Goal: Feedback & Contribution: Leave review/rating

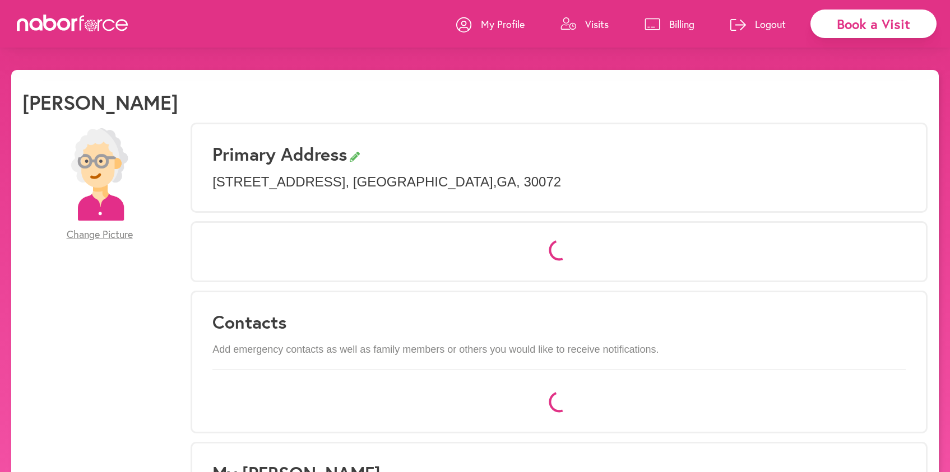
select select "*"
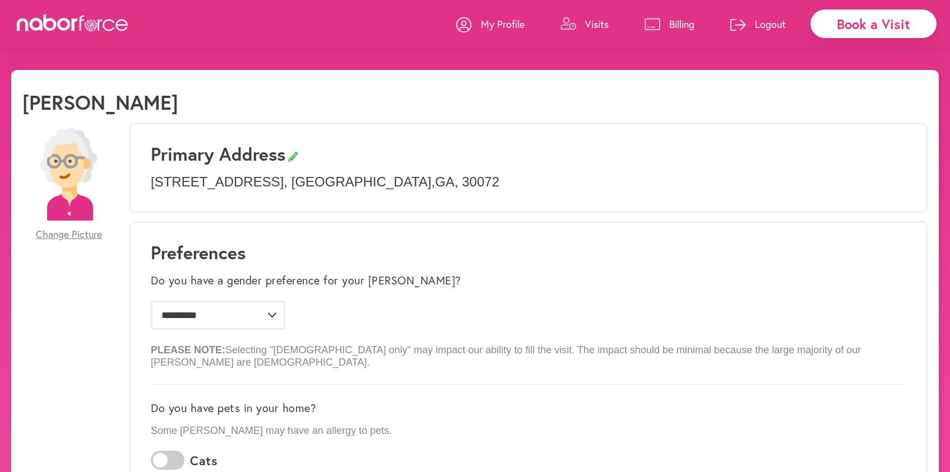
click at [596, 20] on p "Visits" at bounding box center [597, 23] width 24 height 13
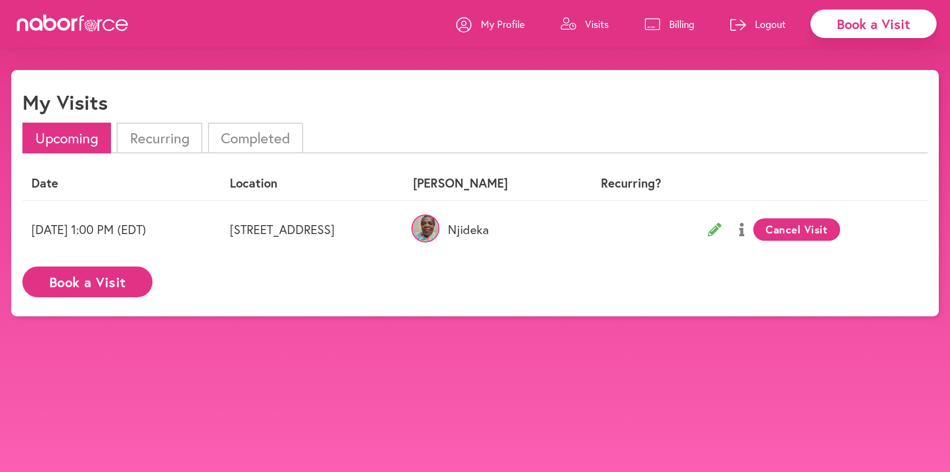
click at [257, 136] on li "Completed" at bounding box center [255, 138] width 95 height 31
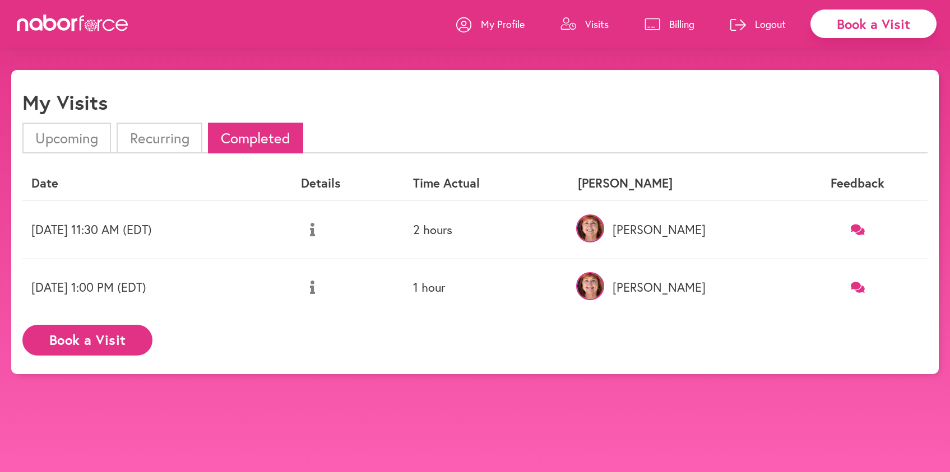
click at [857, 229] on icon at bounding box center [858, 229] width 14 height 11
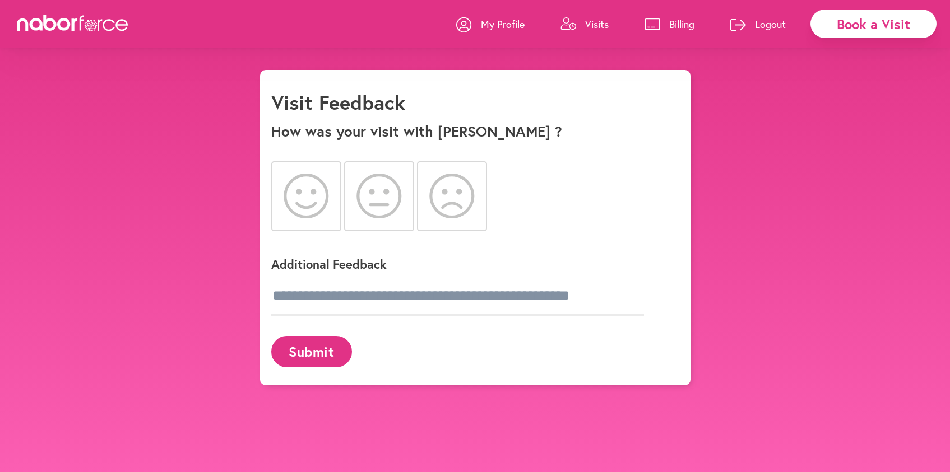
click at [157, 170] on div "close Book a Visit My Profile Visits Billing Logout close Visit Feedback How wa…" at bounding box center [475, 228] width 950 height 316
click at [582, 23] on link "Visits" at bounding box center [584, 24] width 48 height 34
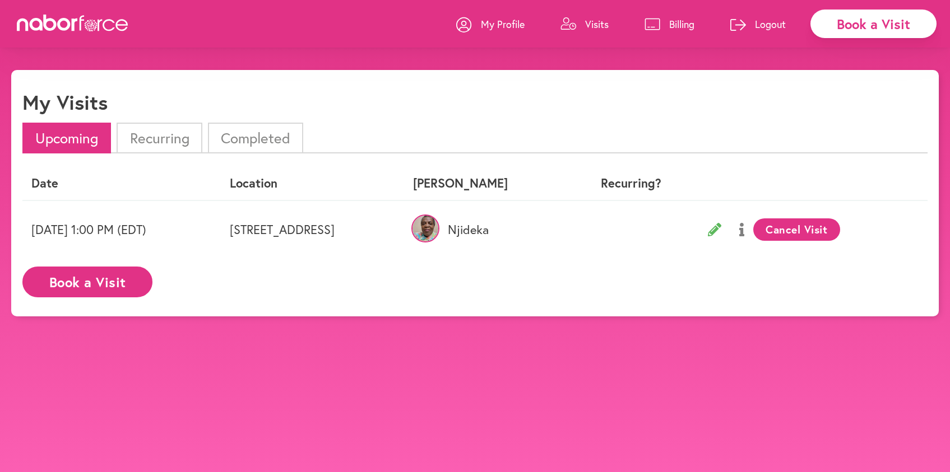
click at [721, 230] on icon at bounding box center [714, 229] width 13 height 13
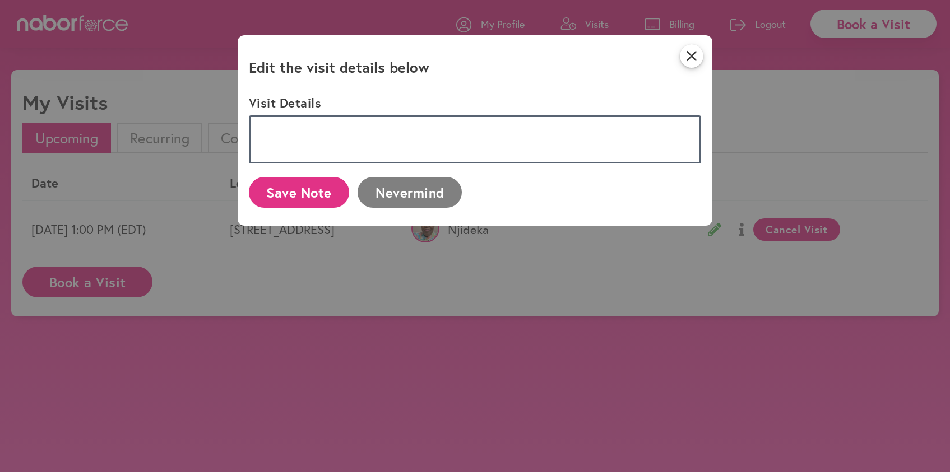
click at [308, 133] on textarea at bounding box center [475, 139] width 453 height 48
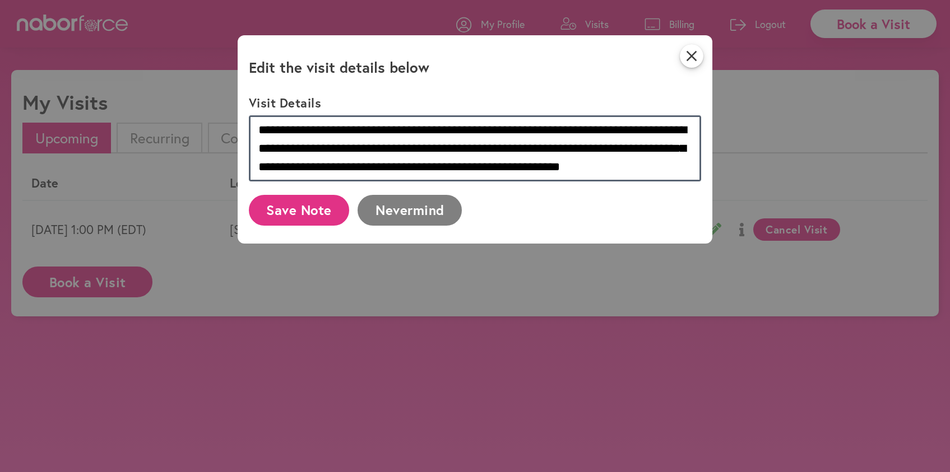
type textarea "**********"
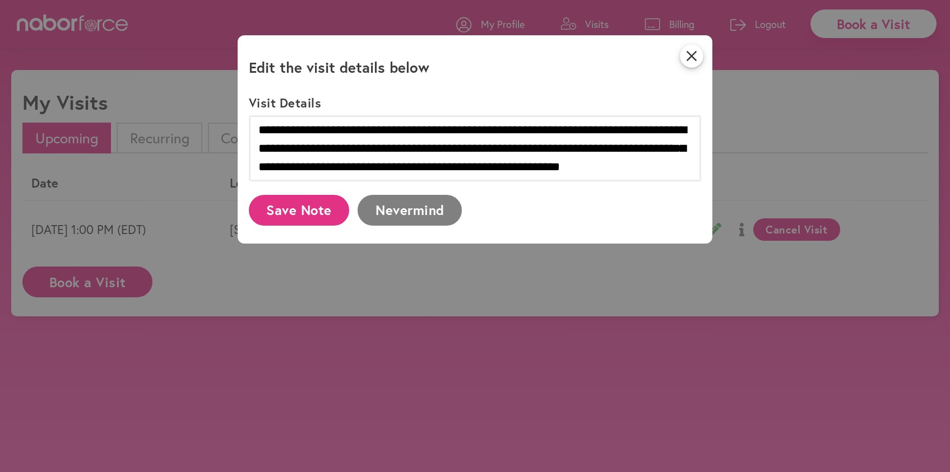
click at [294, 207] on button "Save Note" at bounding box center [299, 210] width 101 height 31
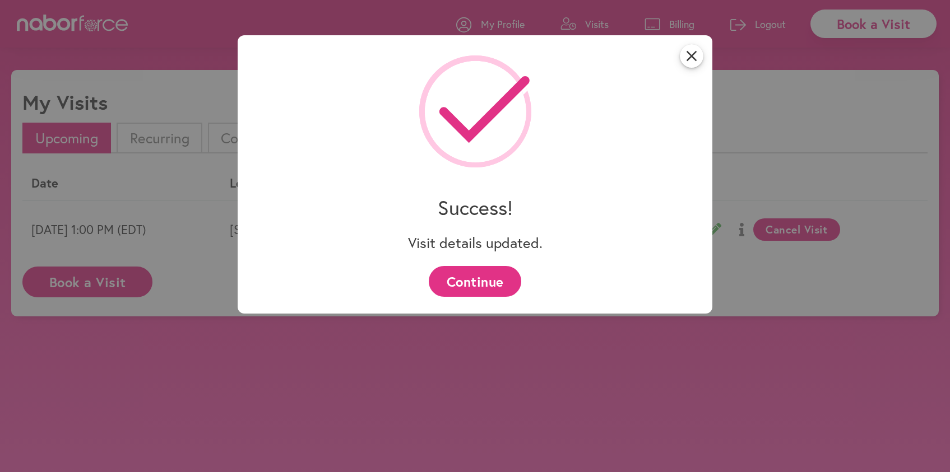
click at [469, 280] on button "Continue" at bounding box center [475, 281] width 92 height 31
